Goal: Task Accomplishment & Management: Manage account settings

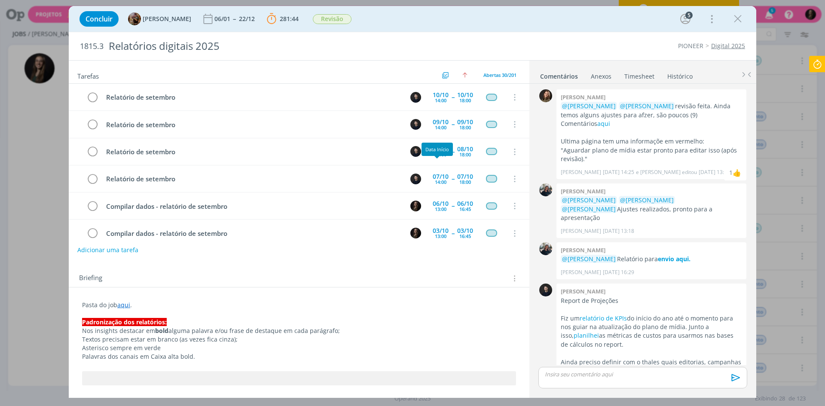
scroll to position [884, 0]
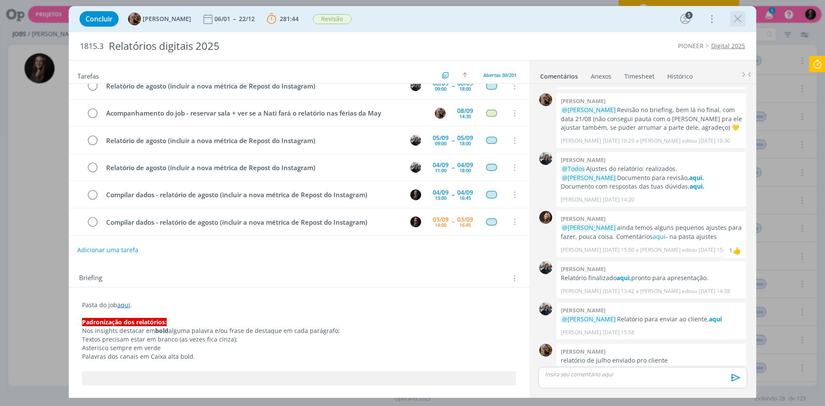
click at [732, 22] on button "dialog" at bounding box center [738, 18] width 13 height 13
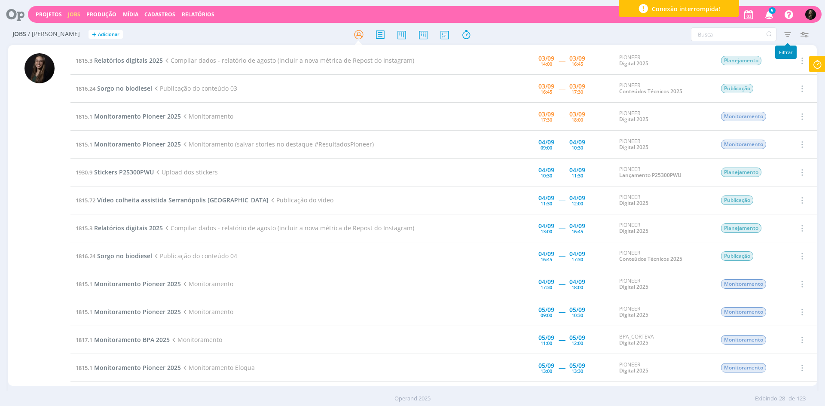
click at [788, 32] on icon "button" at bounding box center [787, 34] width 15 height 15
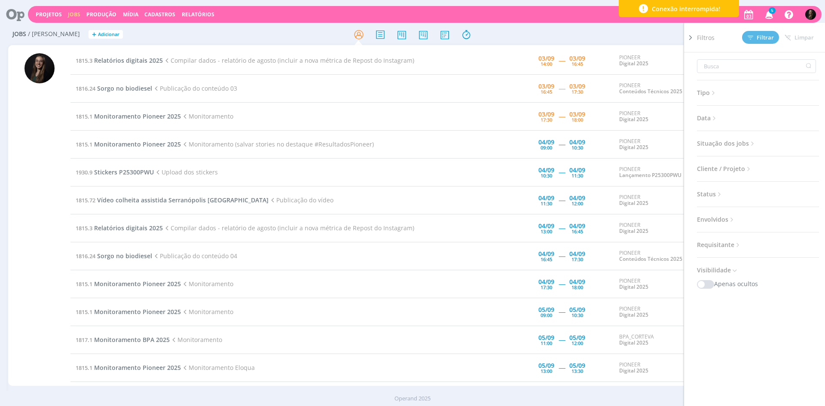
click at [692, 37] on icon at bounding box center [691, 37] width 9 height 9
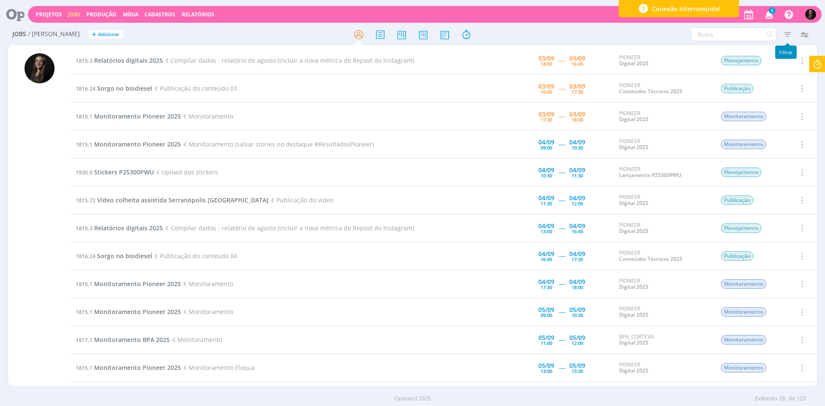
click at [788, 34] on icon "button" at bounding box center [787, 34] width 15 height 15
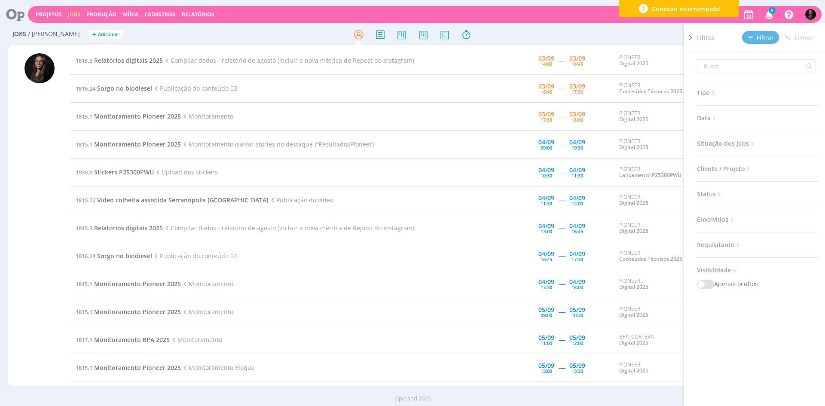
click at [711, 141] on span "Situação dos jobs" at bounding box center [726, 143] width 59 height 11
click at [746, 166] on span at bounding box center [753, 167] width 17 height 9
click at [705, 115] on span "Data" at bounding box center [707, 118] width 21 height 11
click at [742, 153] on input at bounding box center [732, 150] width 42 height 10
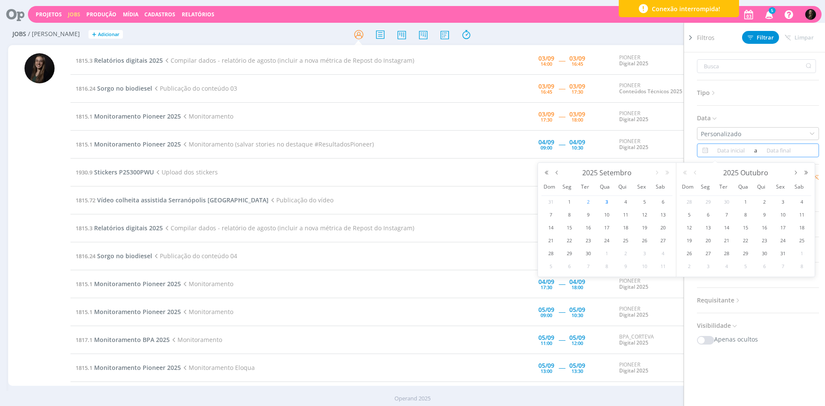
click at [592, 202] on span "2" at bounding box center [588, 202] width 10 height 10
type input "[DATE]"
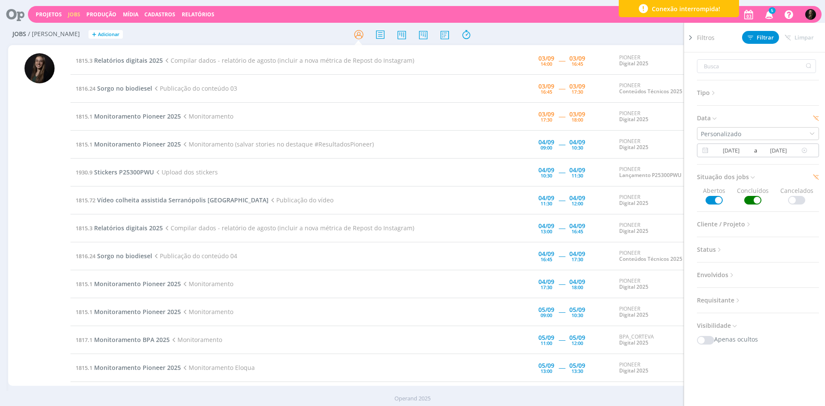
click at [739, 148] on input "[DATE]" at bounding box center [732, 150] width 42 height 10
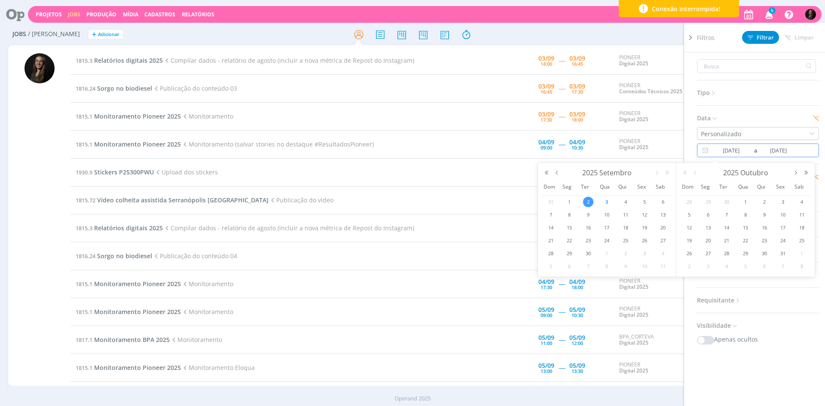
click at [610, 205] on span "3" at bounding box center [607, 202] width 10 height 10
type input "[DATE]"
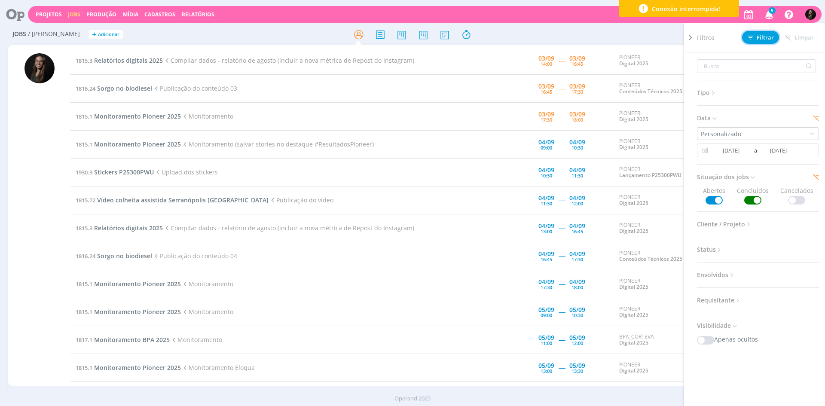
click at [777, 39] on button "Filtrar" at bounding box center [760, 37] width 37 height 13
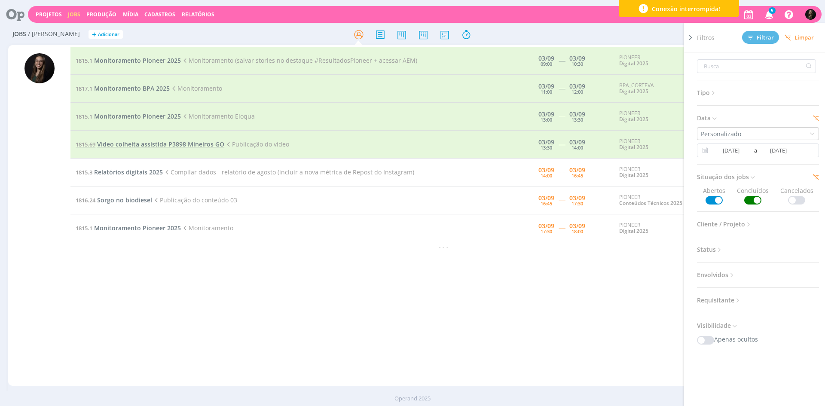
click at [182, 144] on span "Vídeo colheita assistida P3898 Mineiros GO" at bounding box center [160, 144] width 127 height 8
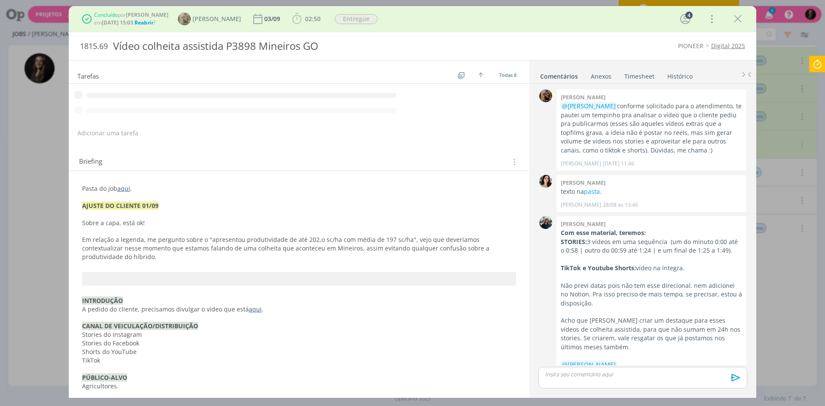
scroll to position [497, 0]
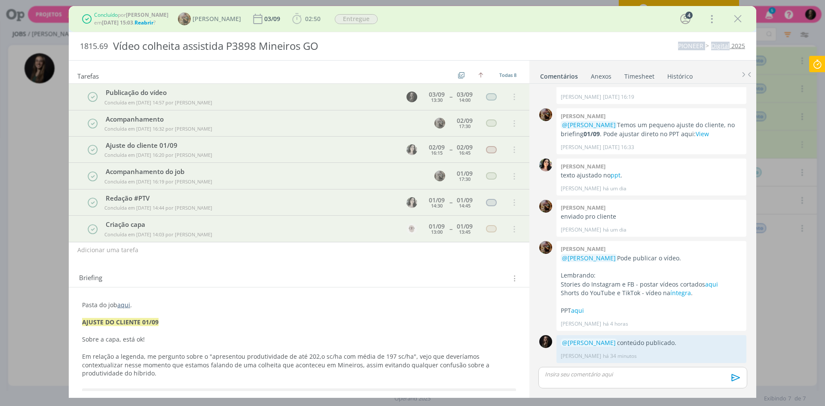
drag, startPoint x: 644, startPoint y: 48, endPoint x: 731, endPoint y: 54, distance: 86.6
click at [731, 54] on div "1815.69 Vídeo colheita assistida P3898 Mineiros GO PIONEER Digital 2025" at bounding box center [413, 46] width 688 height 28
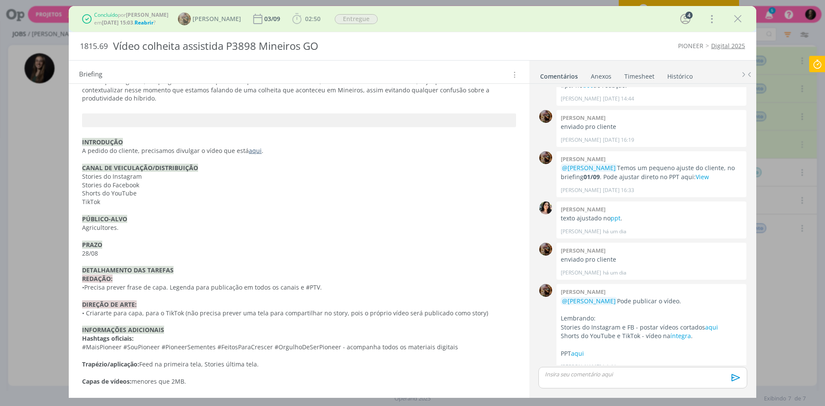
scroll to position [285, 0]
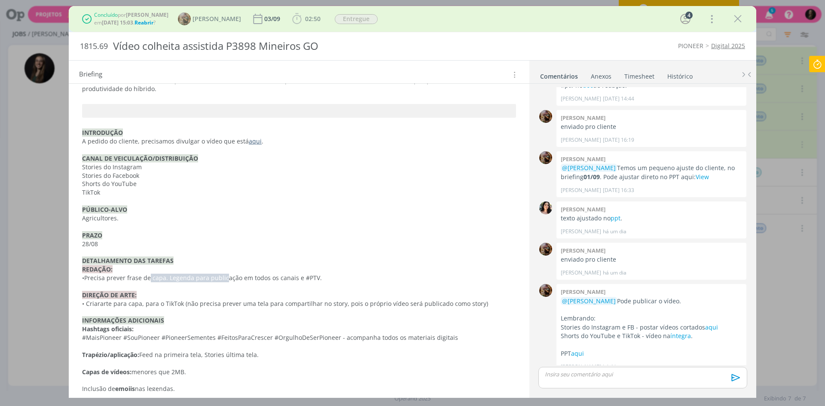
drag, startPoint x: 150, startPoint y: 267, endPoint x: 226, endPoint y: 268, distance: 75.7
click at [226, 274] on p "• Precisa prever frase de capa. Legenda para publicação em todos os canais e #P…" at bounding box center [299, 278] width 434 height 9
click at [226, 274] on p "• Precisa prever frase de capa. Legenda para publicação em todos os canais e #P…" at bounding box center [299, 278] width 433 height 9
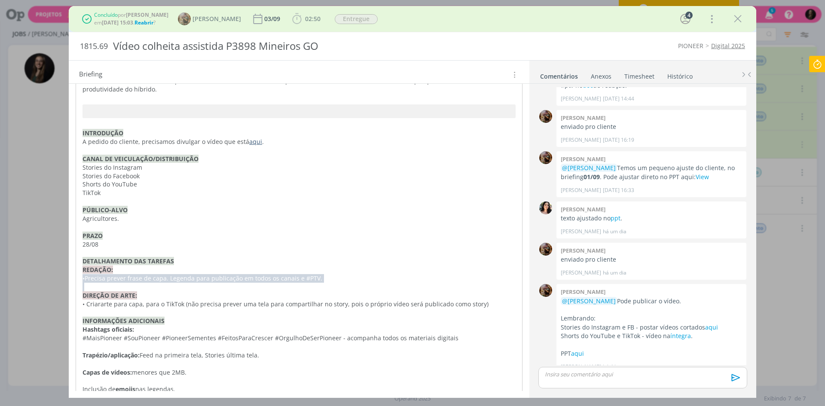
click at [226, 274] on p "• Precisa prever frase de capa. Legenda para publicação em todos os canais e #P…" at bounding box center [299, 278] width 433 height 9
click at [205, 300] on p "• Criar arte para capa, para o TikTok (não precisa prever uma tela para compart…" at bounding box center [299, 304] width 433 height 9
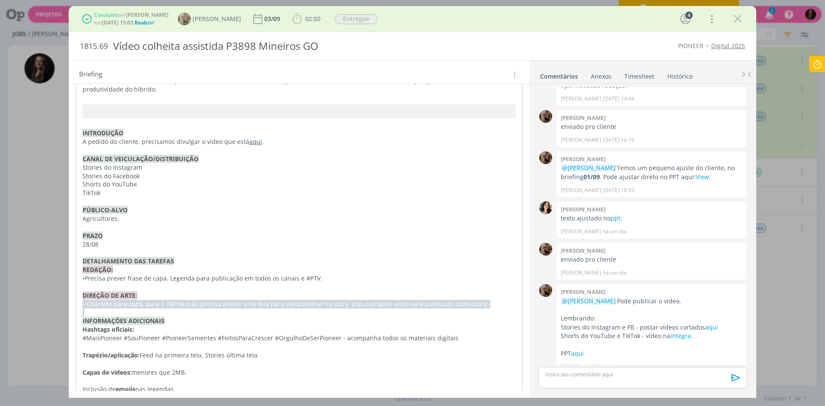
click at [205, 300] on p "• Criar arte para capa, para o TikTok (não precisa prever uma tela para compart…" at bounding box center [299, 304] width 433 height 9
click at [219, 248] on p "dialog" at bounding box center [299, 252] width 433 height 9
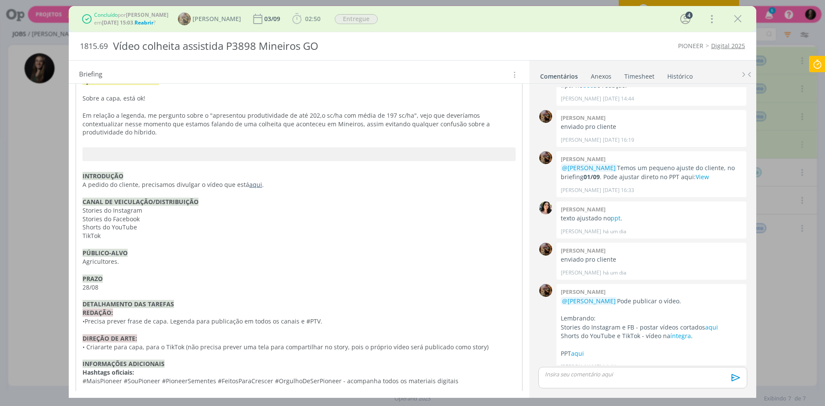
scroll to position [156, 0]
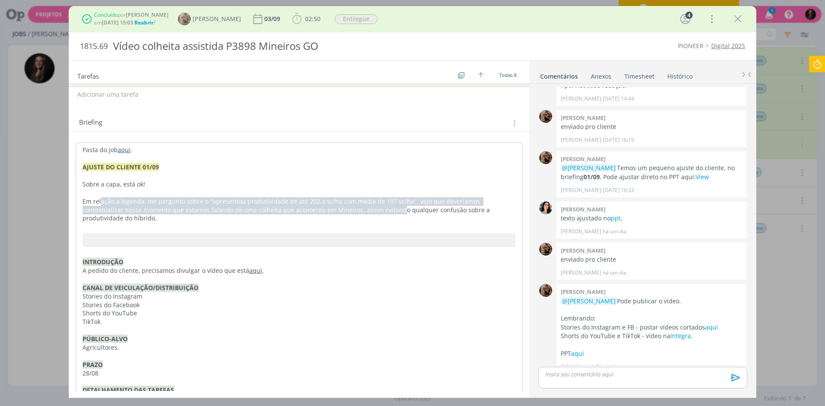
drag, startPoint x: 101, startPoint y: 203, endPoint x: 356, endPoint y: 213, distance: 256.0
click at [356, 213] on p "Em relação a legenda, me pergunto sobre o "apresentou produtividade de até 202,…" at bounding box center [299, 210] width 433 height 26
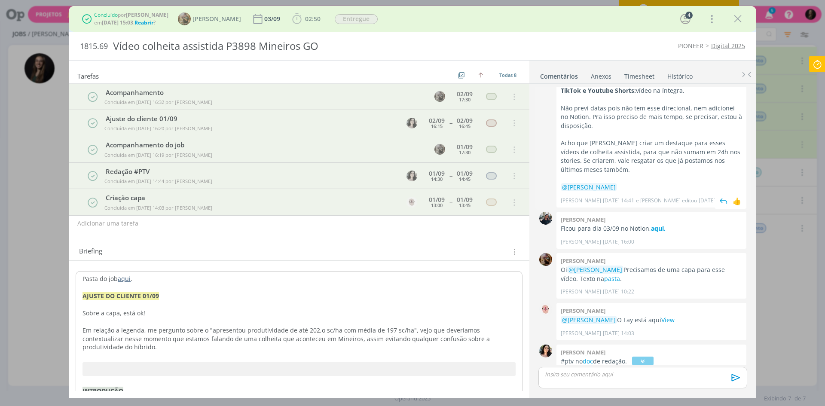
scroll to position [67, 0]
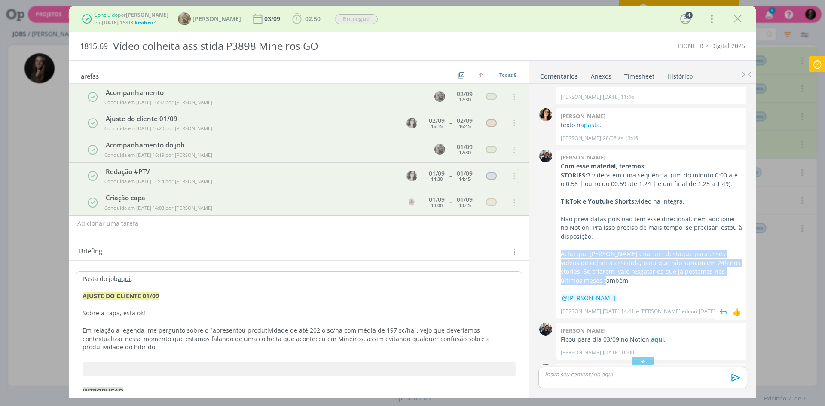
drag, startPoint x: 561, startPoint y: 254, endPoint x: 619, endPoint y: 281, distance: 63.8
click at [619, 281] on p "Acho que [PERSON_NAME] criar um destaque para esses vídeos de colheita assistid…" at bounding box center [651, 267] width 181 height 35
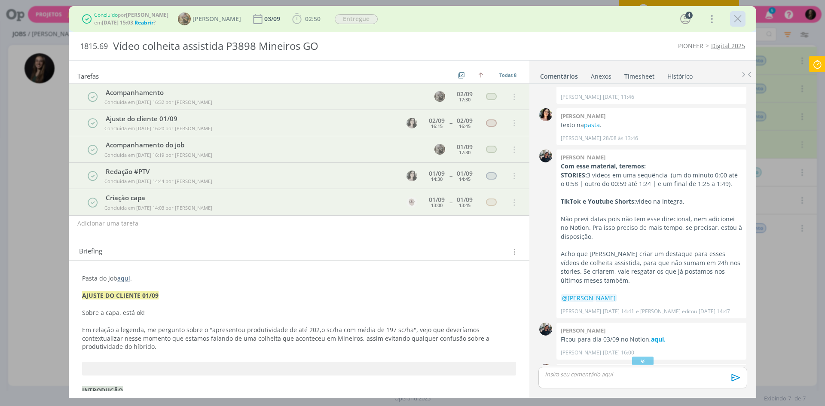
click at [739, 12] on icon "dialog" at bounding box center [738, 18] width 13 height 13
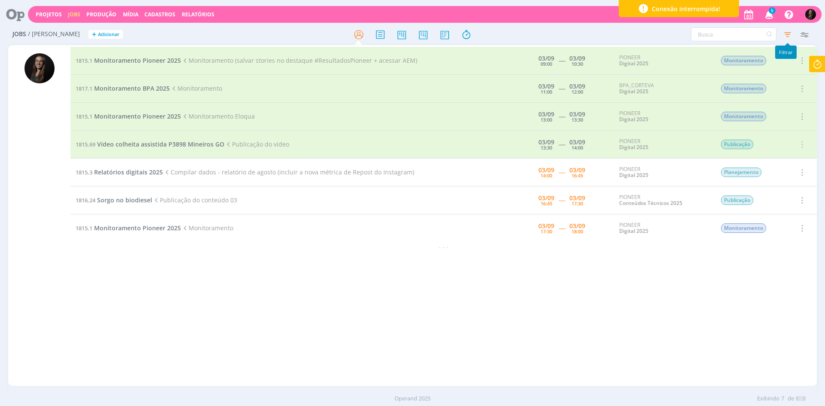
click at [789, 34] on icon "button" at bounding box center [787, 34] width 15 height 15
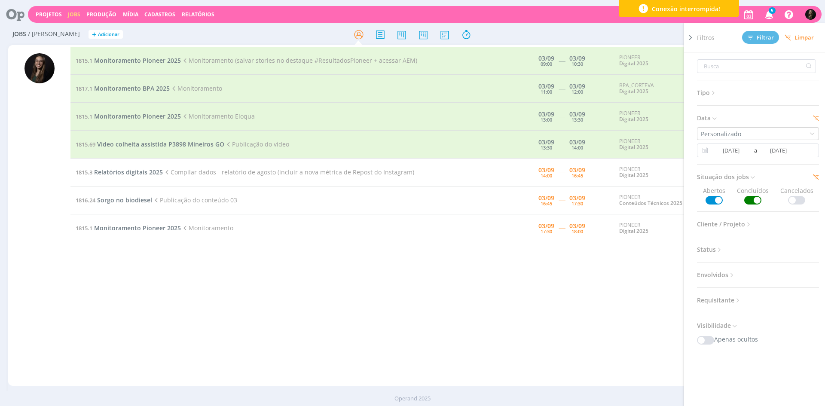
click at [797, 37] on span "Limpar" at bounding box center [799, 37] width 29 height 6
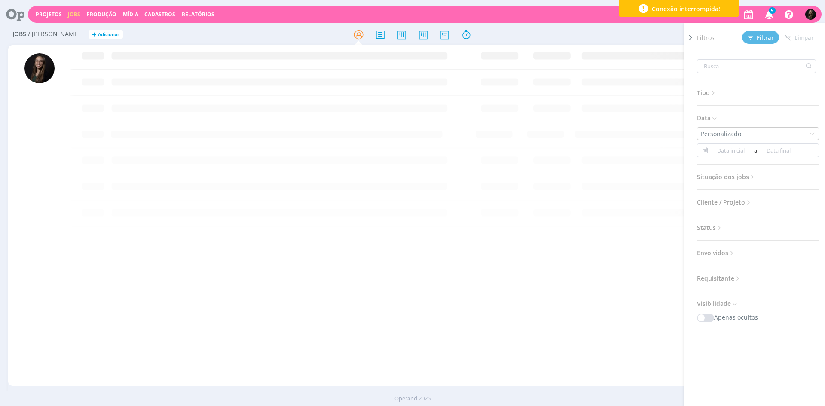
click at [699, 42] on span "Filtros" at bounding box center [706, 37] width 18 height 9
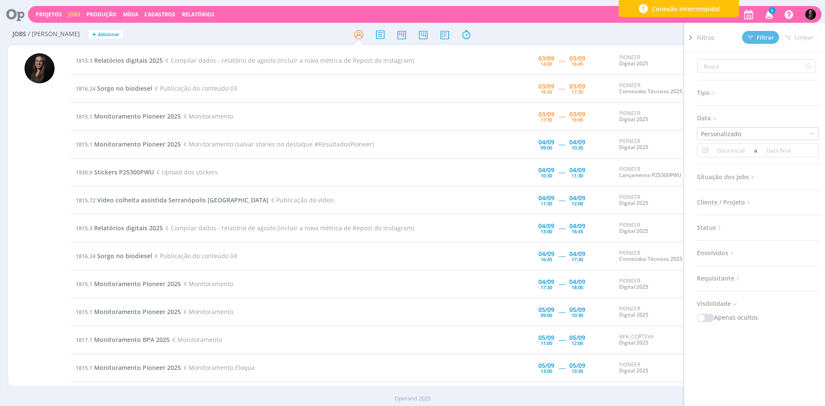
click at [692, 40] on icon at bounding box center [691, 37] width 9 height 9
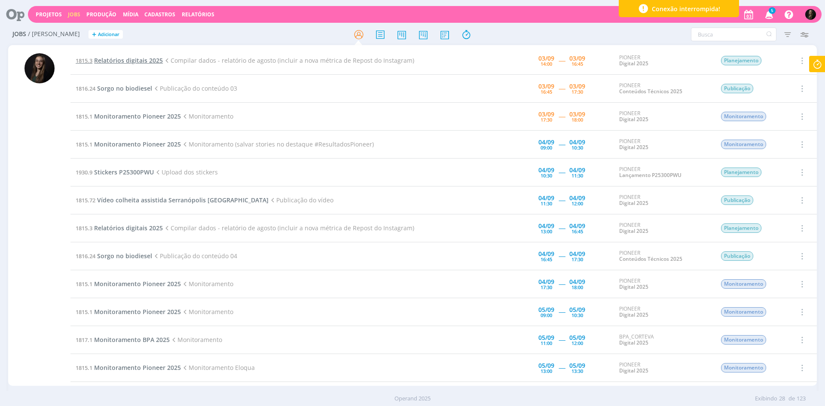
click at [118, 61] on span "Relatórios digitais 2025" at bounding box center [128, 60] width 69 height 8
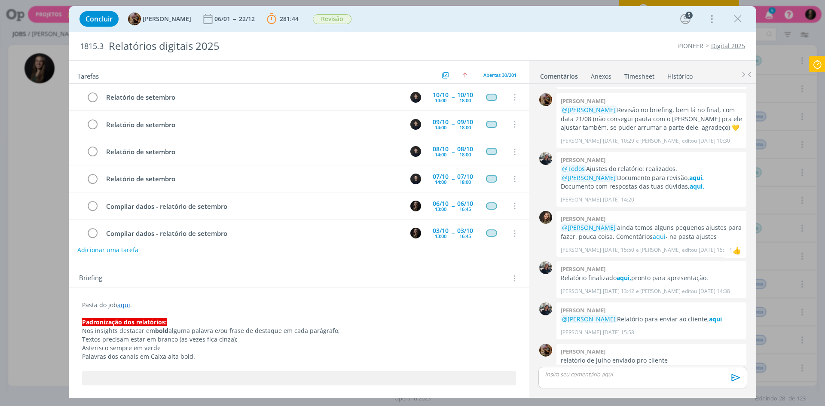
scroll to position [664, 0]
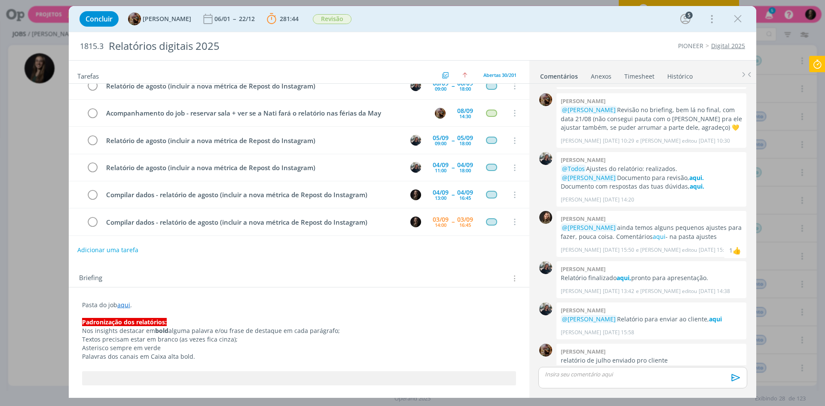
click at [800, 64] on div "Concluir [PERSON_NAME] 06/01 -- 22/12 281:44 Parar Apontar Data * [DATE] Horas …" at bounding box center [412, 203] width 825 height 406
click at [819, 69] on icon at bounding box center [817, 64] width 15 height 17
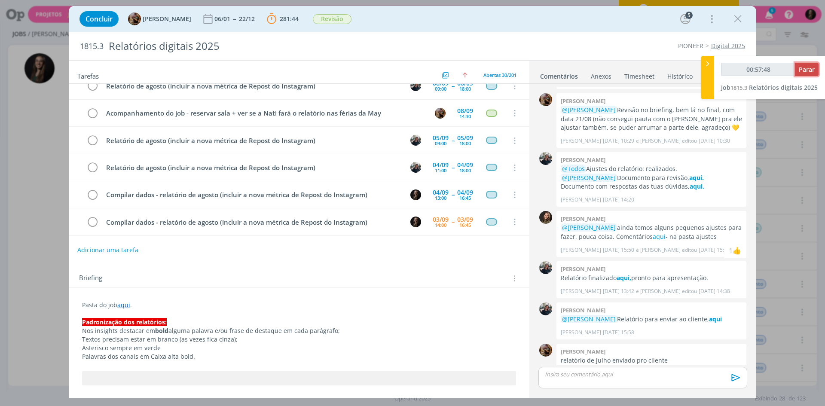
click at [808, 64] on button "Parar" at bounding box center [807, 69] width 24 height 13
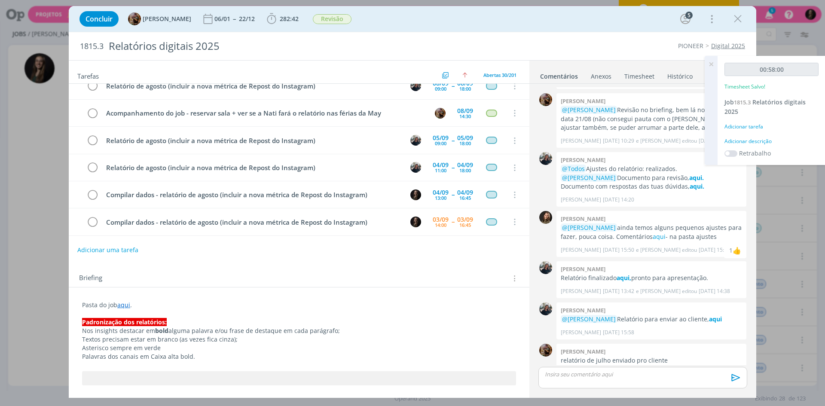
click at [748, 142] on div "Adicionar descrição" at bounding box center [772, 142] width 94 height 8
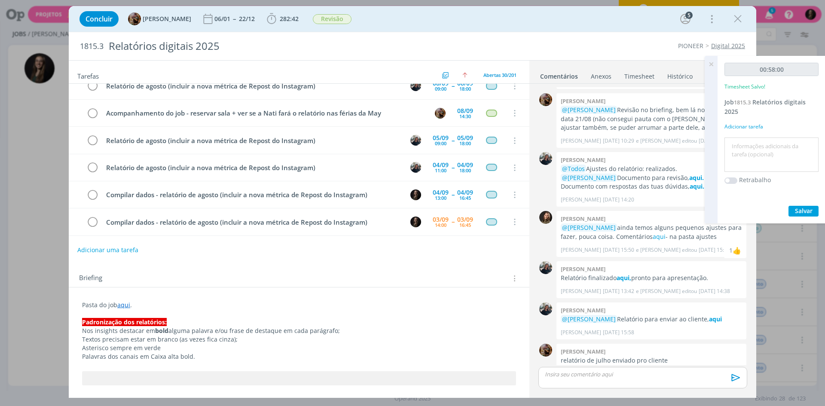
click at [748, 142] on textarea at bounding box center [772, 155] width 90 height 31
type textarea "compilar dados"
click at [789, 206] on button "Salvar" at bounding box center [804, 211] width 30 height 11
click at [712, 64] on icon at bounding box center [711, 64] width 15 height 17
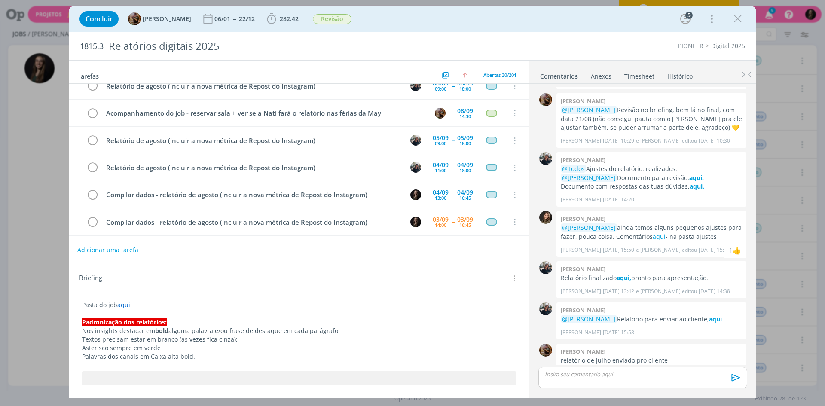
drag, startPoint x: 736, startPoint y: 21, endPoint x: 721, endPoint y: 61, distance: 42.3
click at [736, 21] on icon "dialog" at bounding box center [738, 18] width 13 height 13
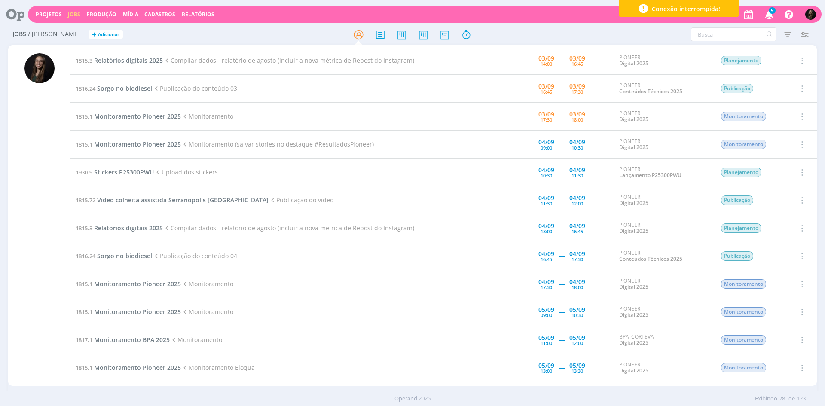
click at [158, 203] on span "Vídeo colheita assistida Serranópolis [GEOGRAPHIC_DATA]" at bounding box center [183, 200] width 172 height 8
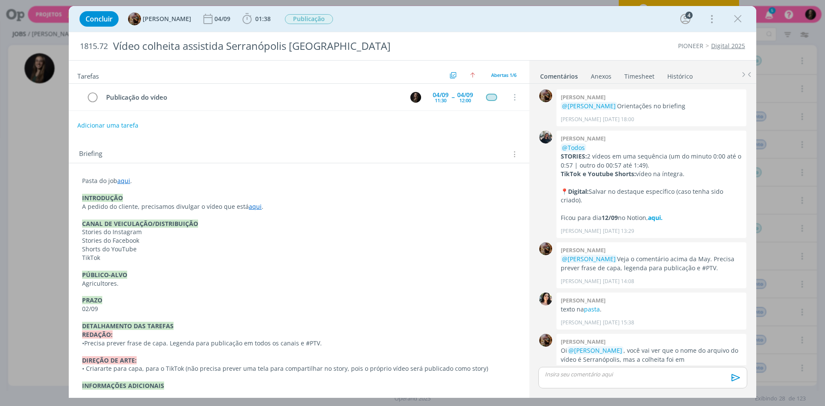
scroll to position [252, 0]
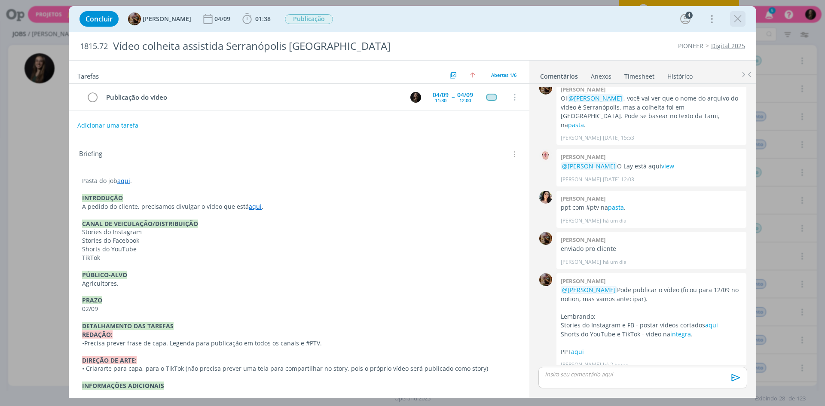
click at [737, 19] on icon "dialog" at bounding box center [738, 18] width 13 height 13
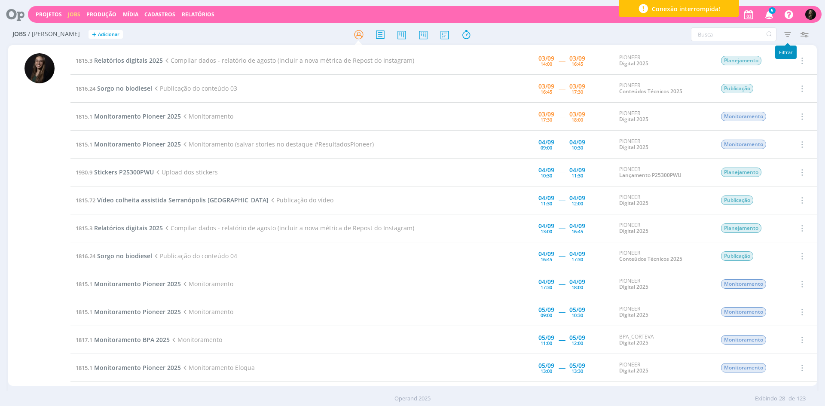
click at [785, 34] on icon "button" at bounding box center [787, 34] width 15 height 15
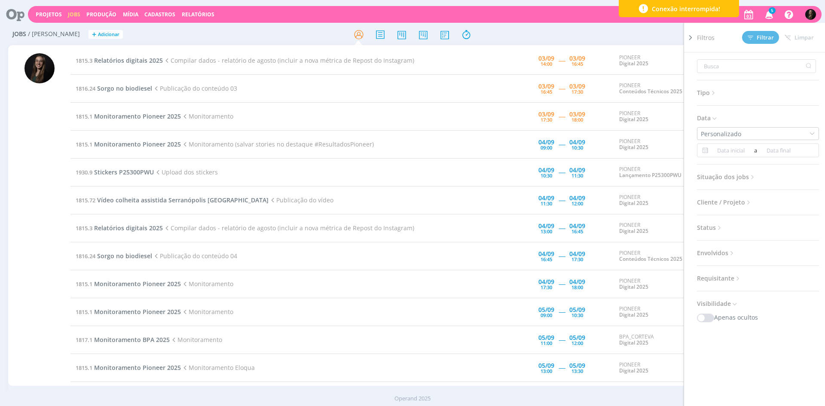
click at [722, 175] on span "Situação dos jobs" at bounding box center [726, 177] width 59 height 11
click at [755, 198] on span at bounding box center [753, 200] width 17 height 9
click at [724, 145] on div "a" at bounding box center [758, 151] width 122 height 14
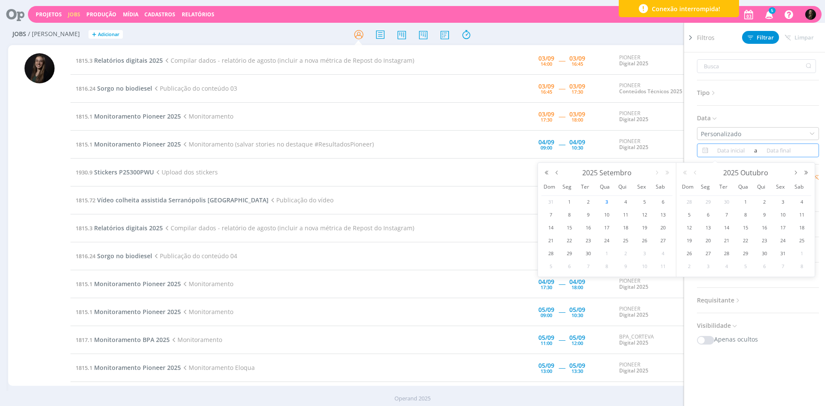
click at [723, 148] on input at bounding box center [732, 150] width 42 height 10
click at [608, 201] on span "3" at bounding box center [607, 202] width 10 height 10
type input "[DATE]"
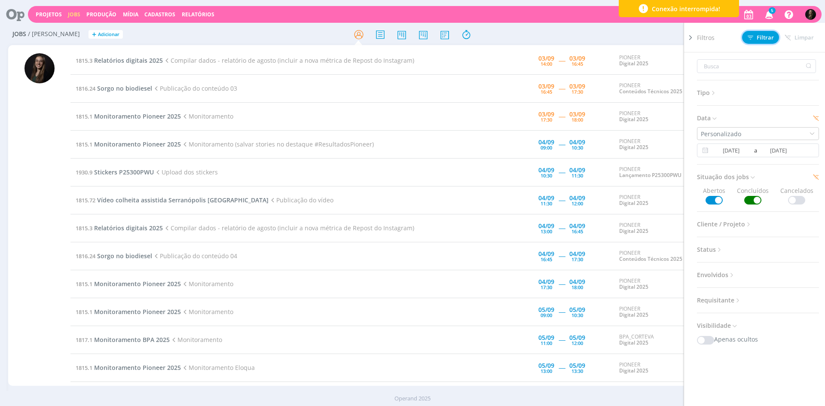
click at [753, 40] on button "Filtrar" at bounding box center [760, 37] width 37 height 13
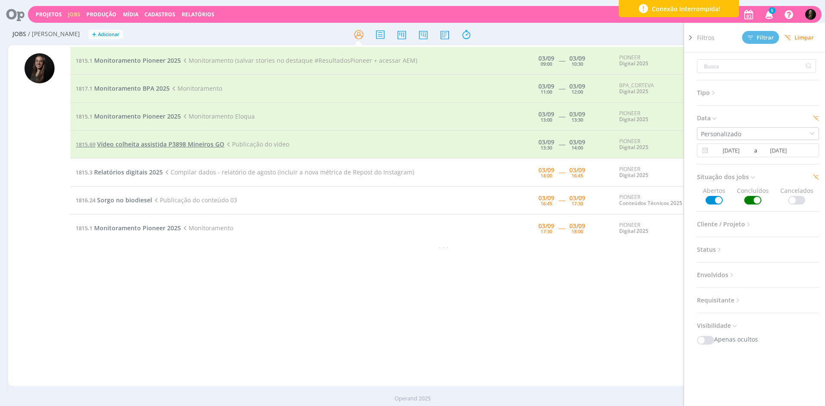
click at [150, 146] on span "Vídeo colheita assistida P3898 Mineiros GO" at bounding box center [160, 144] width 127 height 8
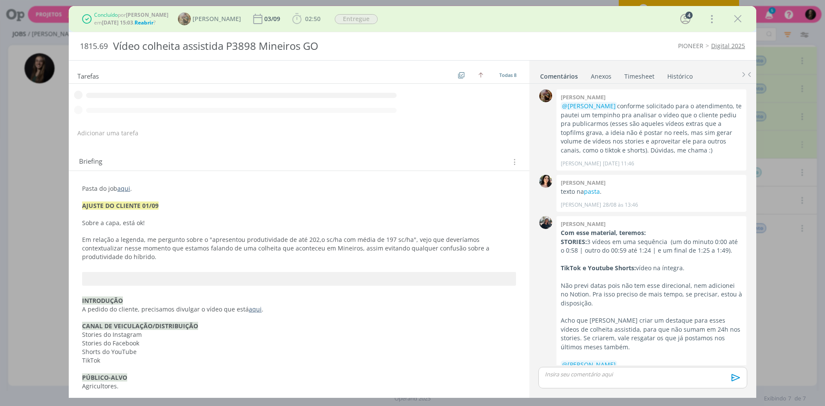
scroll to position [497, 0]
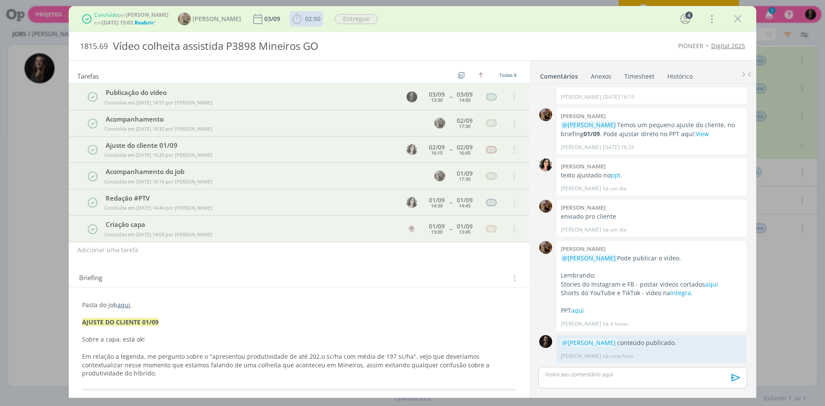
click at [323, 23] on div "02:50 Iniciar Apontar Data * [DATE] Horas * 00:00 Tarefa Selecione a tarefa Des…" at bounding box center [306, 19] width 33 height 14
click at [320, 19] on div "02:50 Iniciar Apontar Data * [DATE] Horas * 00:00 Tarefa Selecione a tarefa Des…" at bounding box center [306, 19] width 33 height 14
click at [740, 18] on icon "dialog" at bounding box center [738, 18] width 13 height 13
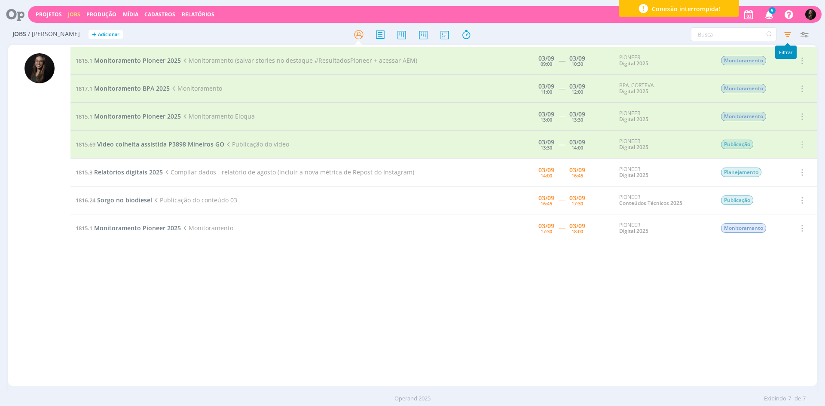
click at [790, 34] on icon "button" at bounding box center [787, 34] width 15 height 15
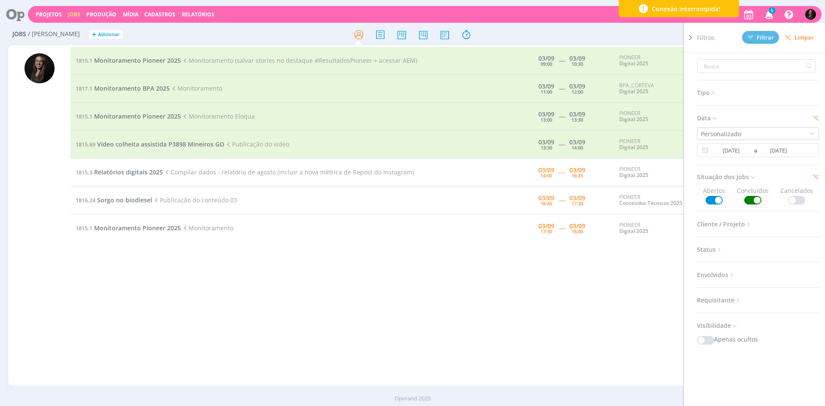
click at [802, 36] on span "Limpar" at bounding box center [799, 37] width 29 height 6
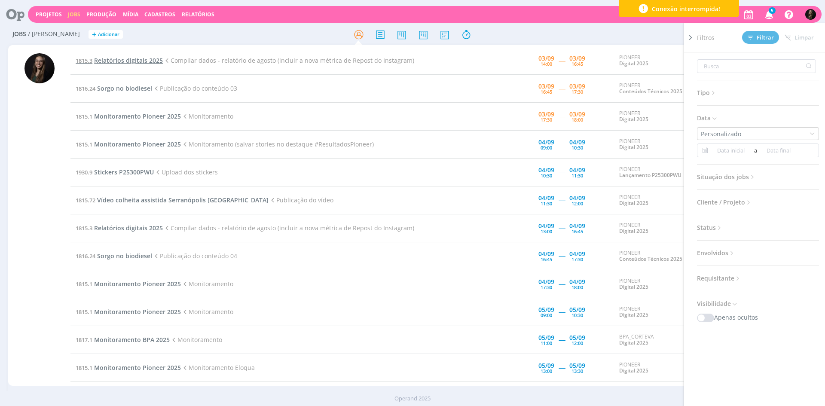
click at [150, 64] on span "Relatórios digitais 2025" at bounding box center [128, 60] width 69 height 8
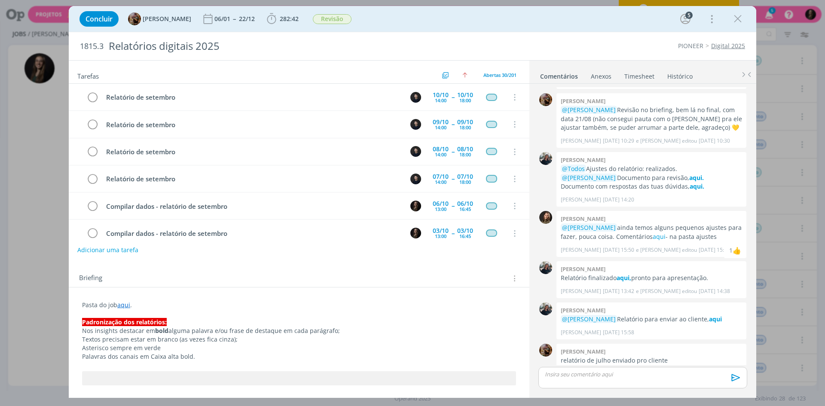
scroll to position [664, 0]
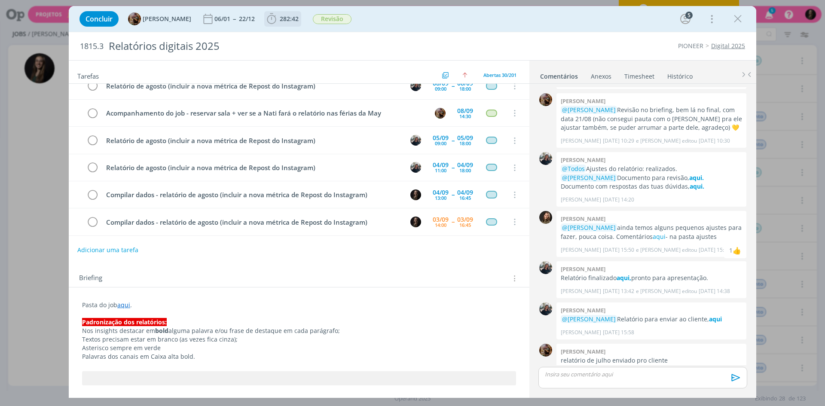
click at [294, 18] on span "282:42" at bounding box center [289, 19] width 19 height 8
click at [739, 18] on icon "dialog" at bounding box center [738, 18] width 13 height 13
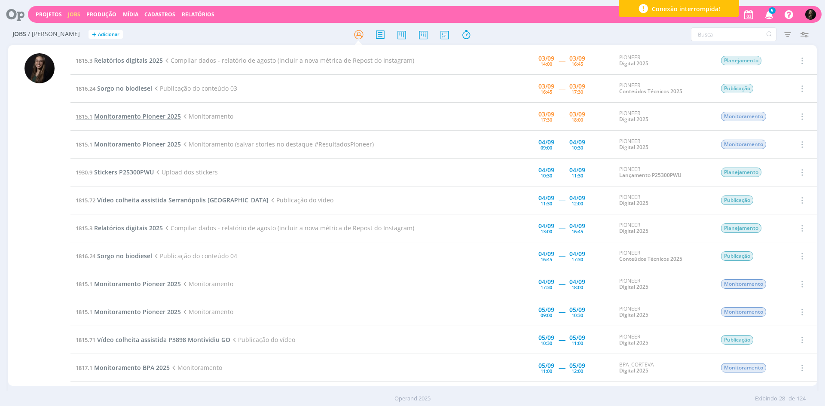
click at [157, 117] on span "Monitoramento Pioneer 2025" at bounding box center [137, 116] width 87 height 8
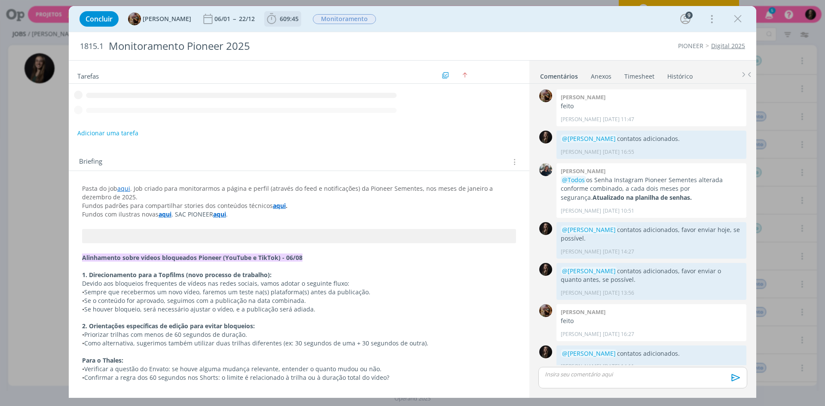
click at [276, 22] on icon "dialog" at bounding box center [271, 18] width 9 height 11
click at [0, 0] on span "Iniciar" at bounding box center [0, 0] width 0 height 0
click at [432, 28] on div "Concluir [PERSON_NAME] 06/01 -- 22/12 609:45 Iniciar Apontar Data * [DATE] Hora…" at bounding box center [412, 19] width 675 height 21
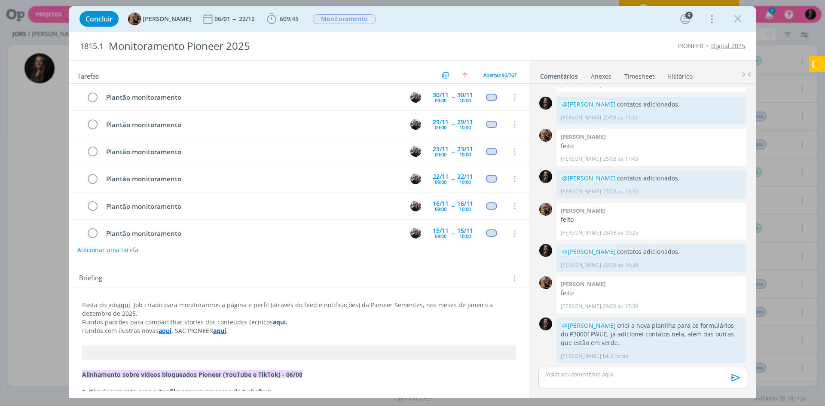
scroll to position [2433, 0]
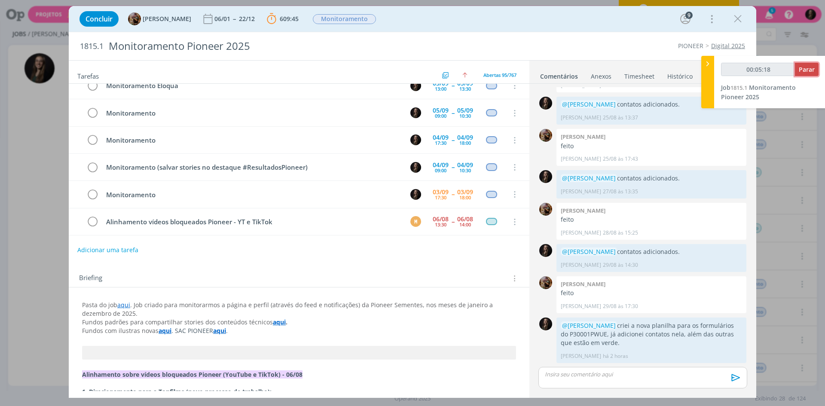
click at [802, 71] on span "Parar" at bounding box center [807, 69] width 16 height 8
click at [637, 74] on link "Timesheet" at bounding box center [639, 74] width 31 height 12
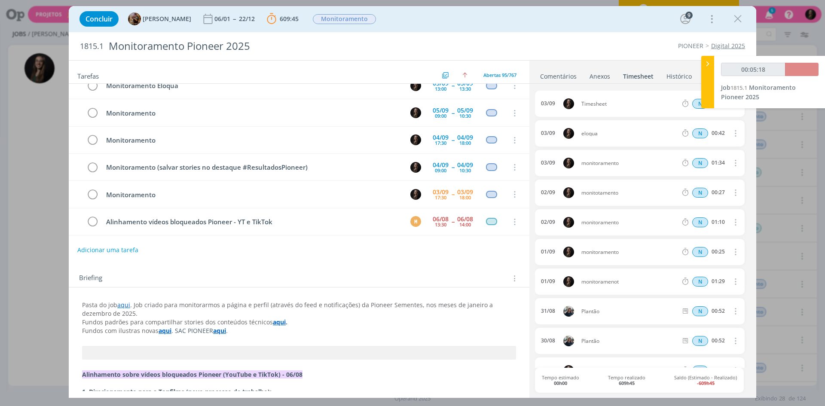
click at [708, 70] on div at bounding box center [708, 82] width 13 height 52
type input "00:05:22"
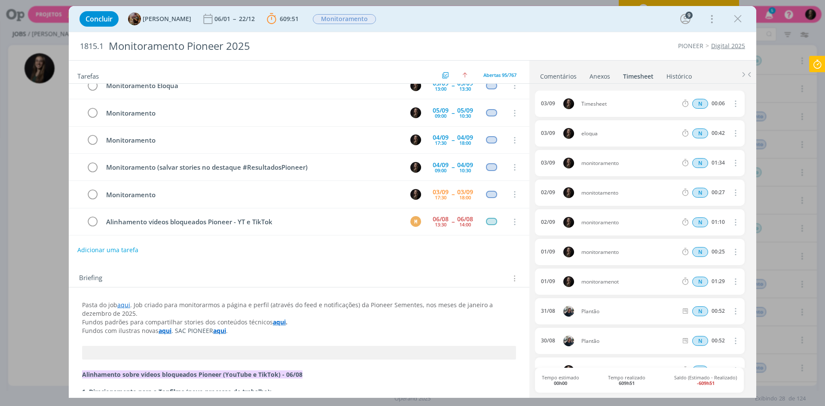
click at [734, 104] on icon "dialog" at bounding box center [734, 103] width 9 height 10
click at [820, 58] on icon at bounding box center [817, 64] width 15 height 17
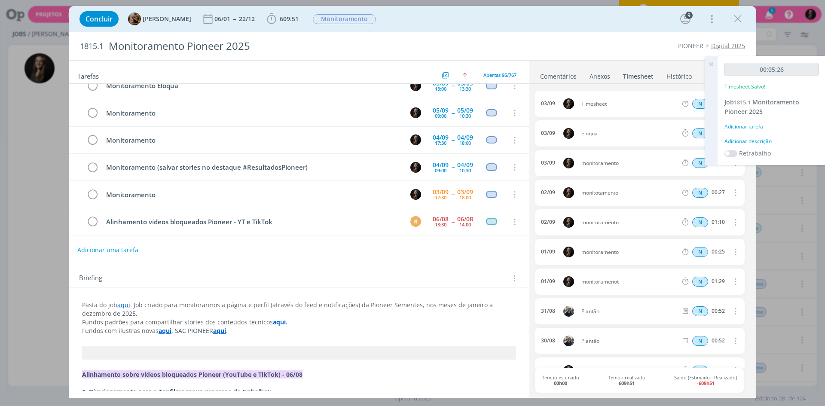
type input "00:06:00"
click at [757, 147] on div "00:06:00 Timesheet Salvo! Job 1815.1 Monitoramento Pioneer 2025 Adicionar taref…" at bounding box center [772, 110] width 108 height 109
click at [756, 138] on div "Adicionar descrição" at bounding box center [772, 142] width 94 height 8
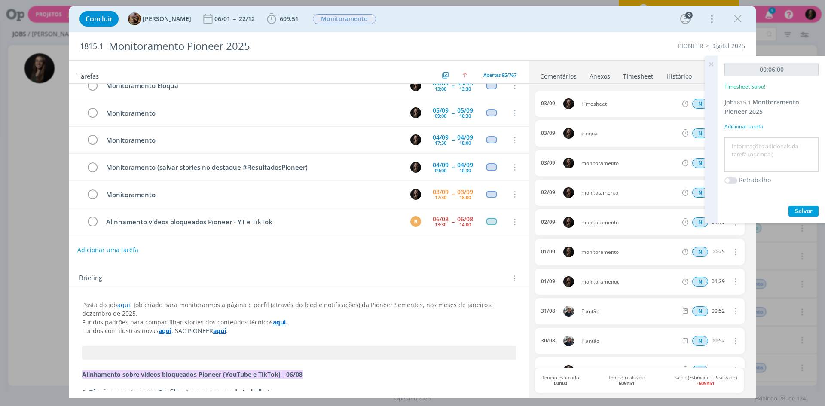
click at [755, 141] on textarea at bounding box center [772, 155] width 90 height 31
type textarea "criar destaque"
click at [789, 206] on button "Salvar" at bounding box center [804, 211] width 30 height 11
click at [711, 64] on icon at bounding box center [711, 64] width 15 height 17
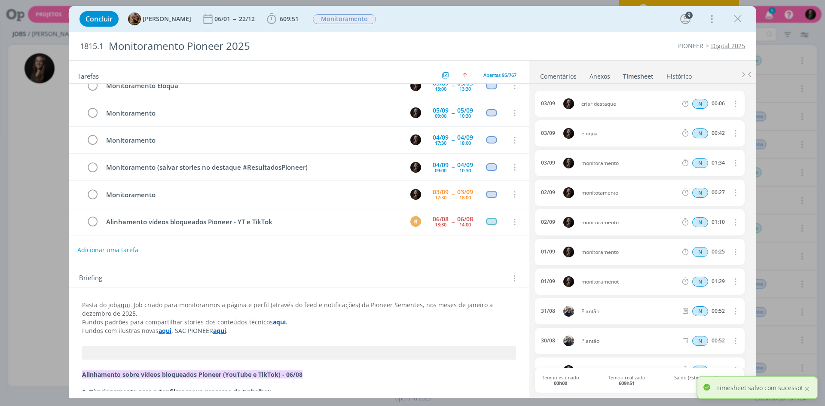
click at [730, 102] on icon "dialog" at bounding box center [734, 103] width 9 height 10
click at [705, 129] on link "Editar" at bounding box center [711, 133] width 68 height 14
drag, startPoint x: 724, startPoint y: 103, endPoint x: 747, endPoint y: 113, distance: 25.1
click at [724, 103] on input "00:06" at bounding box center [718, 103] width 18 height 9
type input "00:14"
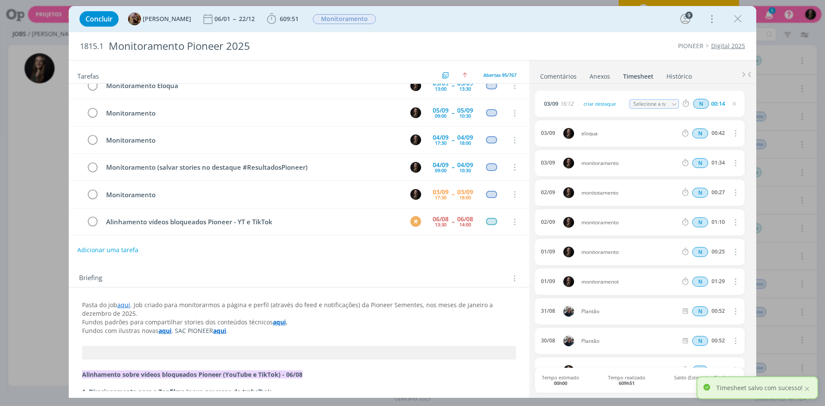
click at [690, 65] on ul "Comentários Anexos 0 Timesheet Histórico" at bounding box center [643, 72] width 227 height 23
click at [558, 74] on link "Comentários" at bounding box center [558, 74] width 37 height 12
